Goal: Book appointment/travel/reservation

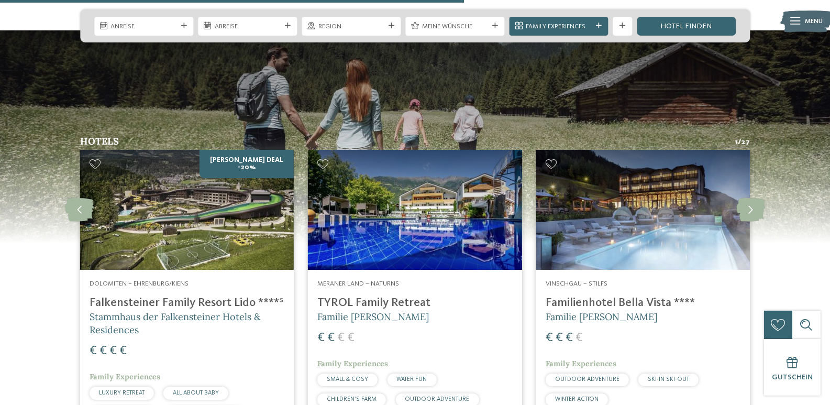
scroll to position [2410, 0]
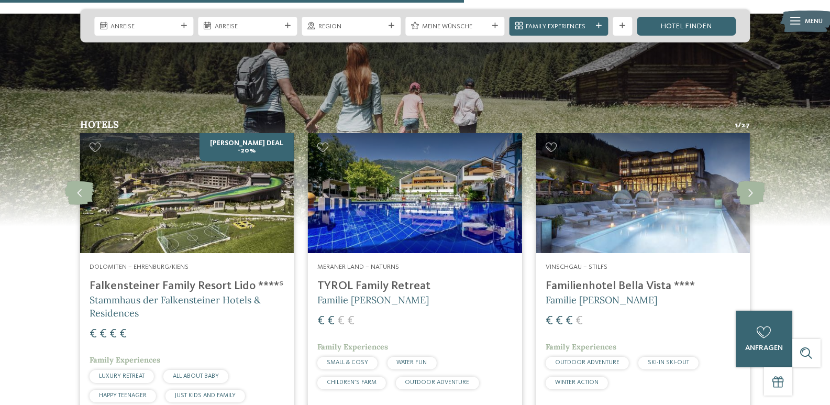
click at [187, 194] on img at bounding box center [187, 193] width 214 height 120
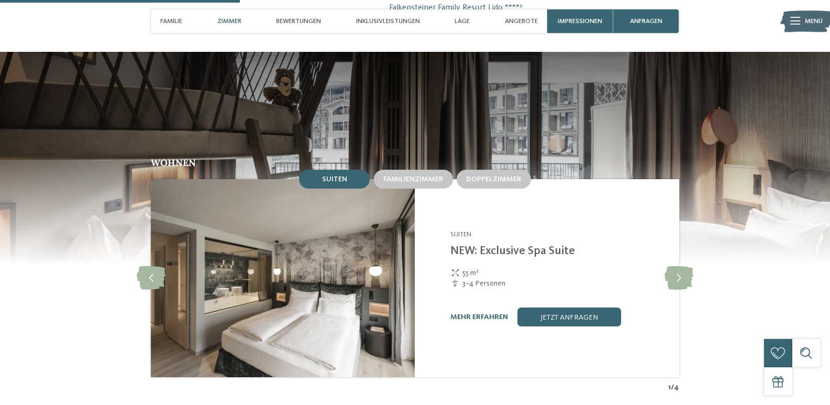
scroll to position [943, 0]
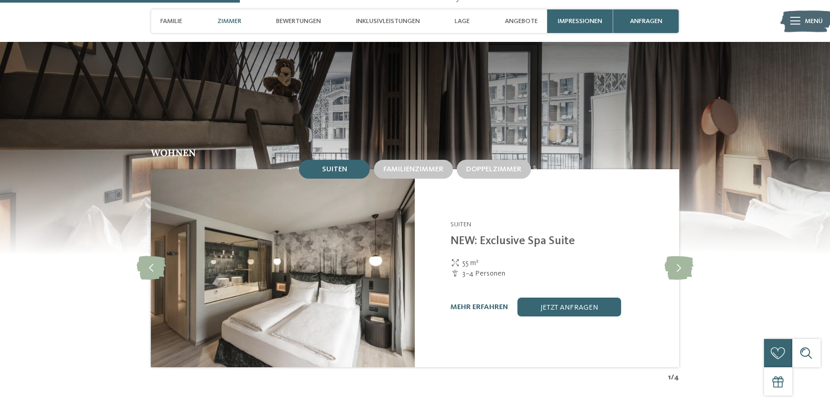
click at [343, 166] on span "Suiten" at bounding box center [334, 169] width 25 height 7
click at [411, 166] on span "Familienzimmer" at bounding box center [413, 169] width 60 height 7
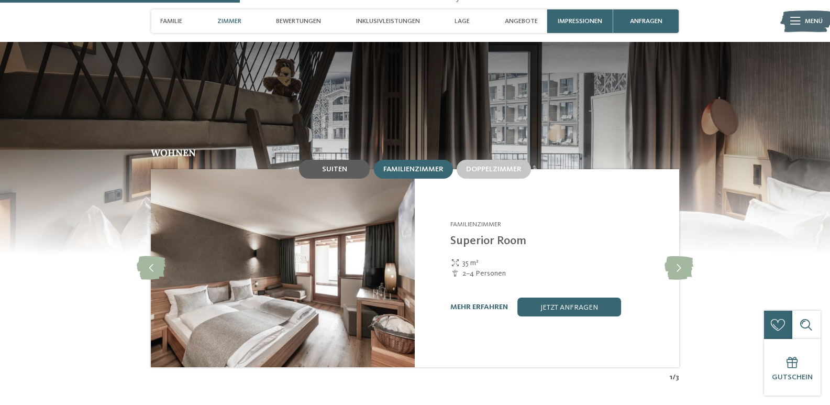
click at [339, 166] on span "Suiten" at bounding box center [334, 169] width 25 height 7
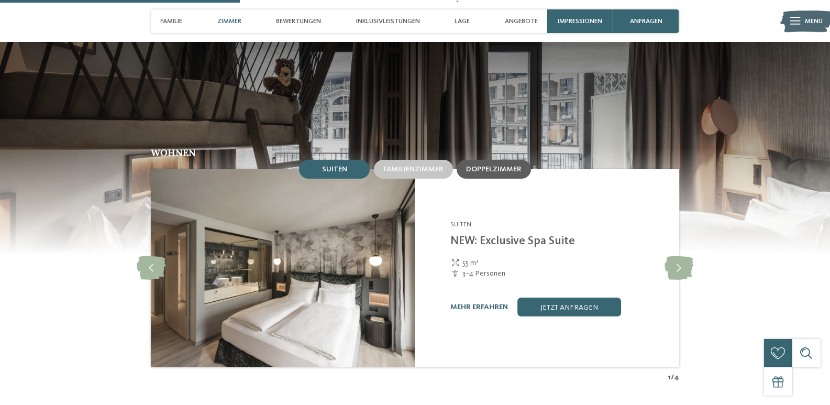
click at [496, 166] on span "Doppelzimmer" at bounding box center [494, 169] width 56 height 7
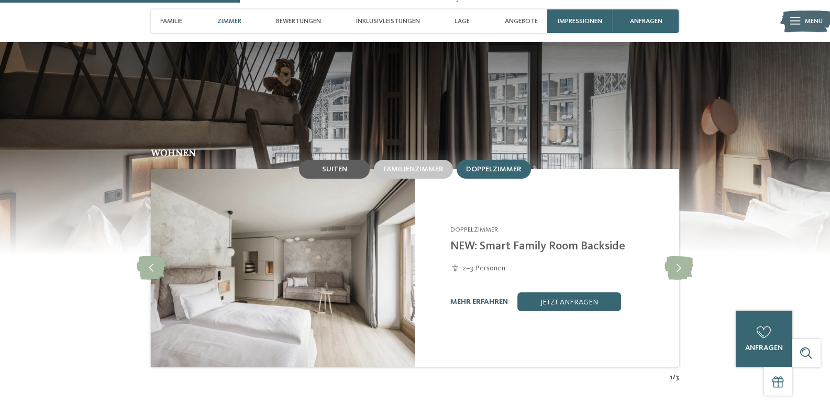
click at [352, 160] on div "Suiten" at bounding box center [334, 169] width 71 height 19
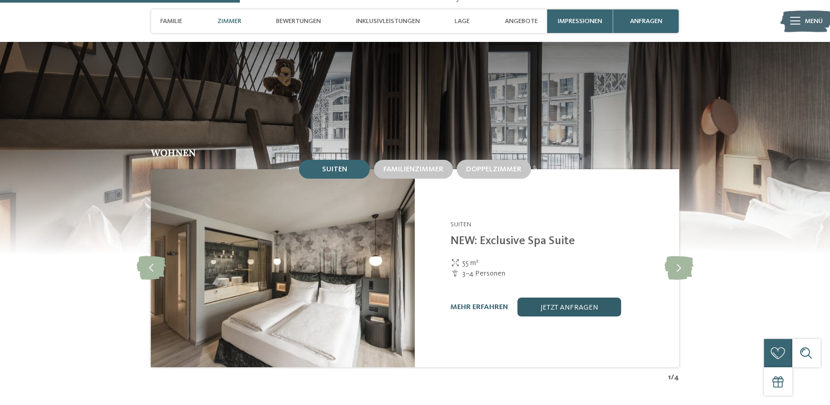
click at [568, 299] on link "jetzt anfragen" at bounding box center [570, 307] width 104 height 19
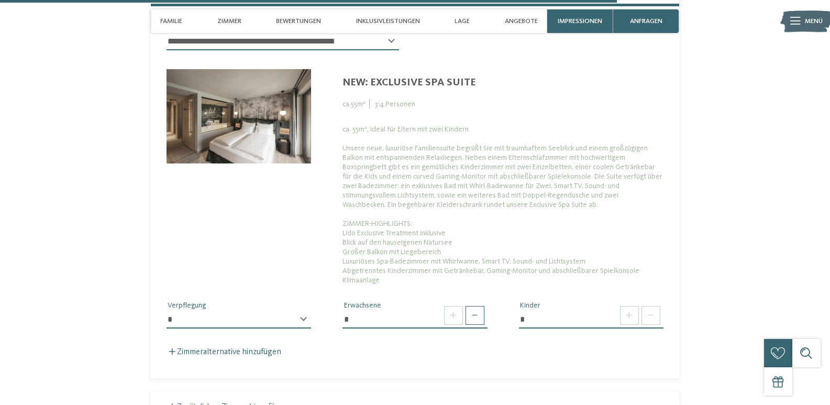
scroll to position [2624, 0]
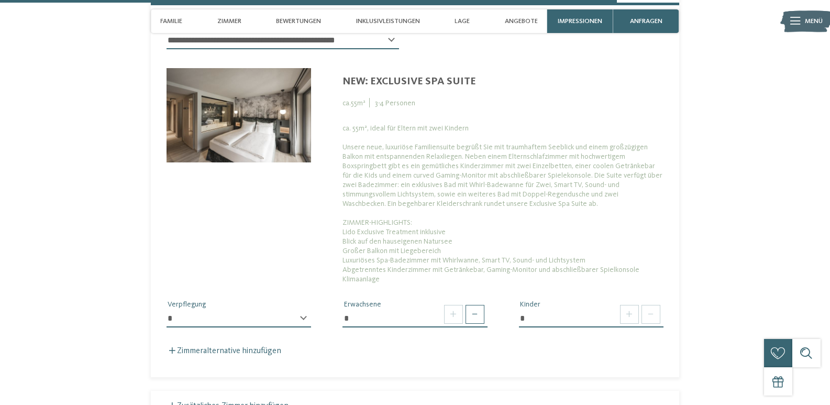
click at [251, 102] on img at bounding box center [239, 115] width 145 height 94
click at [272, 129] on img at bounding box center [239, 115] width 145 height 94
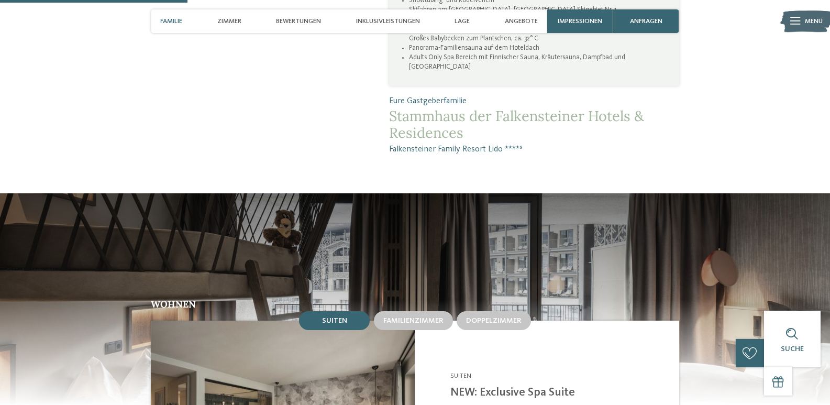
scroll to position [790, 0]
